Goal: Transaction & Acquisition: Obtain resource

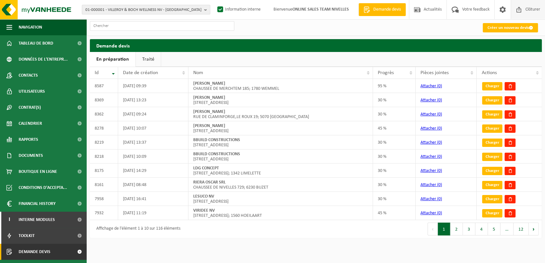
click at [529, 19] on span "Clôturer" at bounding box center [533, 9] width 18 height 19
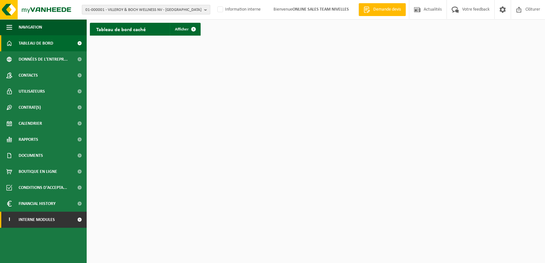
click at [59, 218] on link "I Interne modules" at bounding box center [43, 220] width 87 height 16
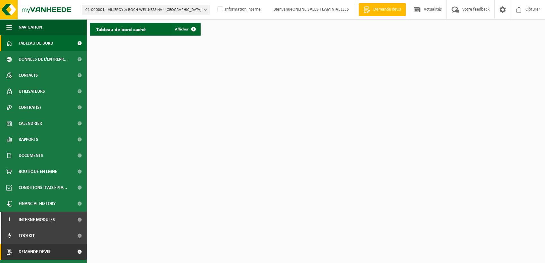
click at [57, 245] on link "Demande devis" at bounding box center [43, 252] width 87 height 16
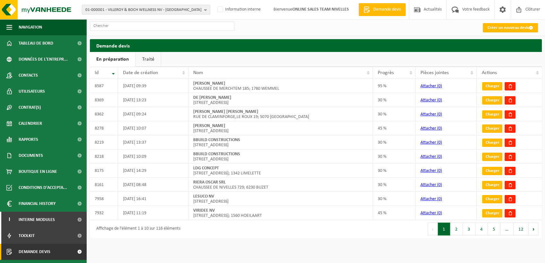
click at [114, 12] on span "01-000001 - VILLEROY & BOCH WELLNESS NV - [GEOGRAPHIC_DATA]" at bounding box center [143, 10] width 116 height 10
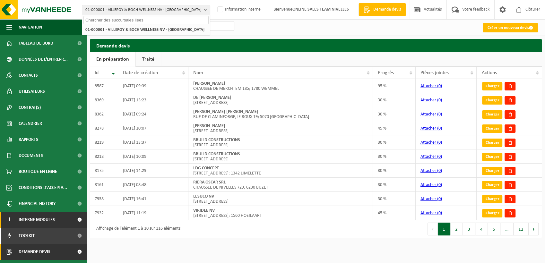
click at [60, 216] on link "I Interne modules" at bounding box center [43, 220] width 87 height 16
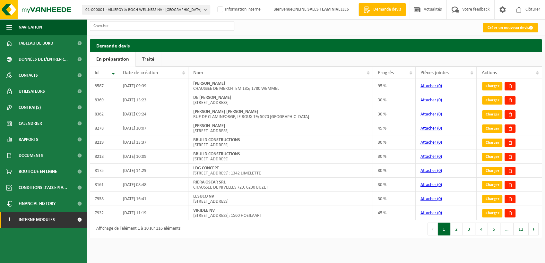
click at [60, 220] on link "I Interne modules" at bounding box center [43, 220] width 87 height 16
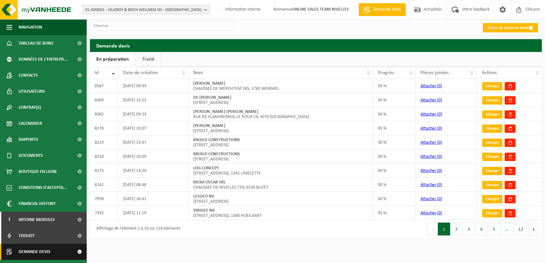
click at [68, 253] on link "Demande devis" at bounding box center [43, 252] width 87 height 16
click at [498, 45] on h2 "Demande devis" at bounding box center [316, 45] width 452 height 13
click at [519, 48] on h2 "Demande devis" at bounding box center [316, 45] width 452 height 13
click at [476, 48] on h2 "Demande devis" at bounding box center [316, 45] width 452 height 13
click at [428, 47] on h2 "Demande devis" at bounding box center [316, 45] width 452 height 13
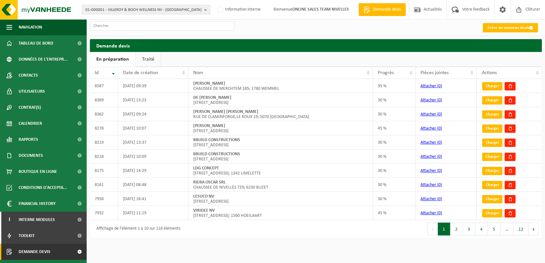
click at [534, 49] on h2 "Demande devis" at bounding box center [316, 45] width 452 height 13
click at [524, 47] on h2 "Demande devis" at bounding box center [316, 45] width 452 height 13
click at [126, 7] on span "01-000001 - VILLEROY & BOCH WELLNESS NV - ROESELARE" at bounding box center [143, 10] width 116 height 10
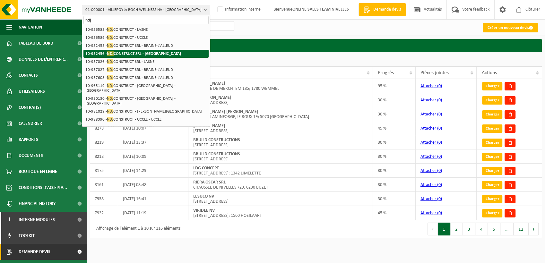
type input "ndj"
click at [124, 53] on strong "10-952456 - NDJ CONSTRUCT SRL - RHODE-SAINT-GENESE" at bounding box center [133, 53] width 96 height 5
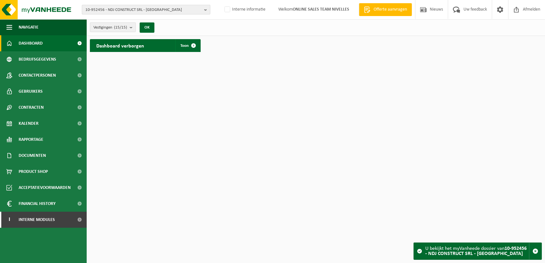
click at [150, 9] on span "10-952456 - NDJ CONSTRUCT SRL - [GEOGRAPHIC_DATA]" at bounding box center [143, 10] width 116 height 10
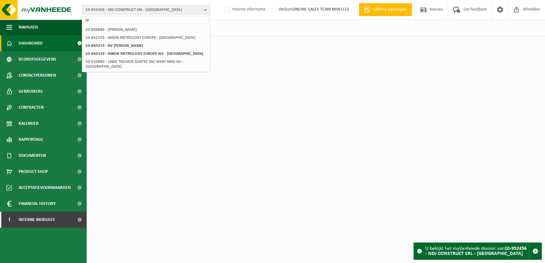
type input "n"
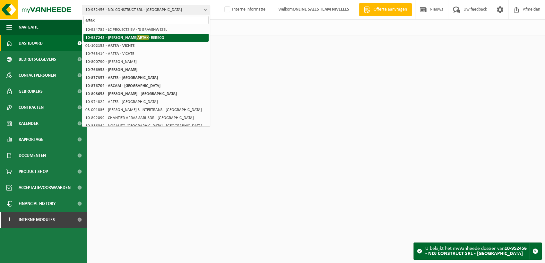
type input "artak"
click at [149, 36] on strong "10-987242 - [PERSON_NAME]" at bounding box center [124, 37] width 79 height 5
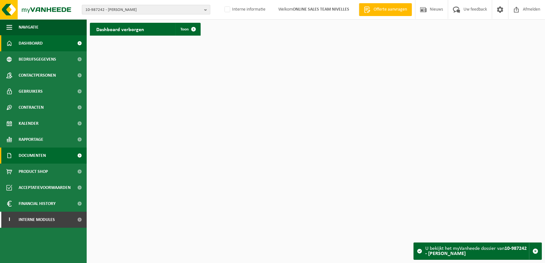
click at [28, 153] on span "Documenten" at bounding box center [32, 156] width 27 height 16
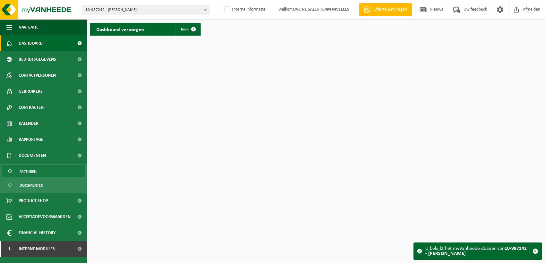
click at [28, 170] on span "Facturen" at bounding box center [28, 172] width 17 height 12
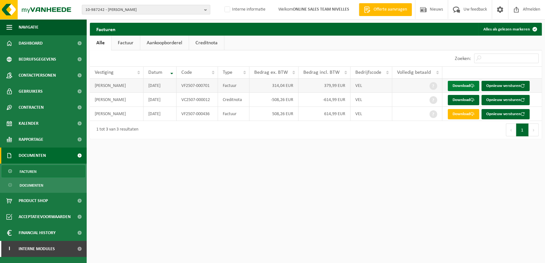
click at [462, 88] on link "Download" at bounding box center [463, 86] width 31 height 10
click at [459, 100] on link "Download" at bounding box center [463, 100] width 31 height 10
